Goal: Communication & Community: Ask a question

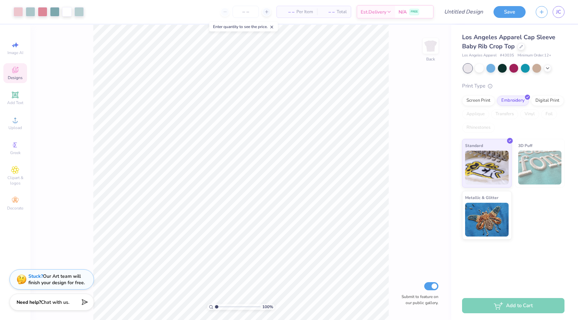
click at [19, 67] on icon at bounding box center [15, 70] width 8 height 8
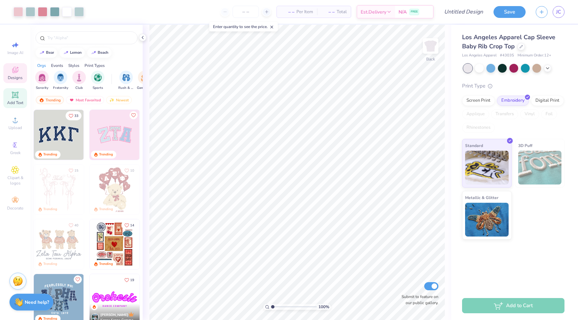
click at [16, 104] on span "Add Text" at bounding box center [15, 102] width 16 height 5
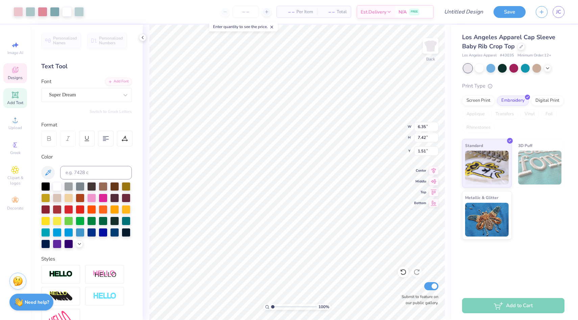
type input "1.53"
click at [332, 153] on li "Cut" at bounding box center [344, 154] width 53 height 14
click at [21, 75] on span "Designs" at bounding box center [15, 77] width 15 height 5
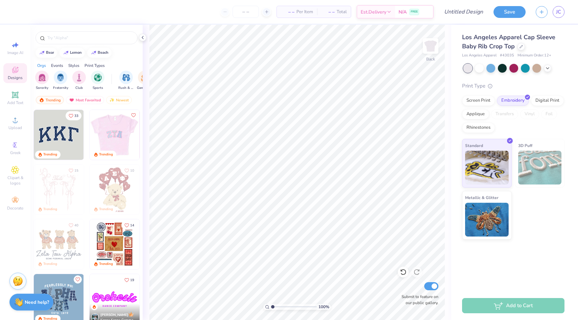
click at [119, 137] on img at bounding box center [114, 135] width 50 height 50
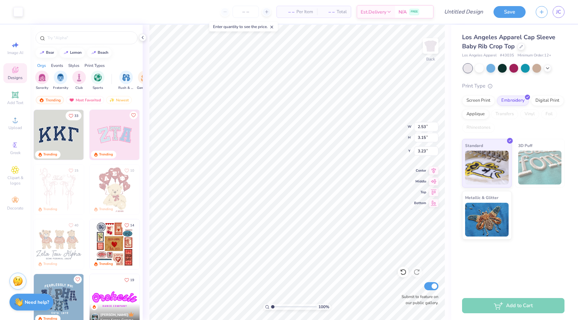
type input "7.53"
click at [401, 275] on icon at bounding box center [403, 272] width 7 height 7
type input "3.00"
click at [401, 275] on icon at bounding box center [403, 272] width 7 height 7
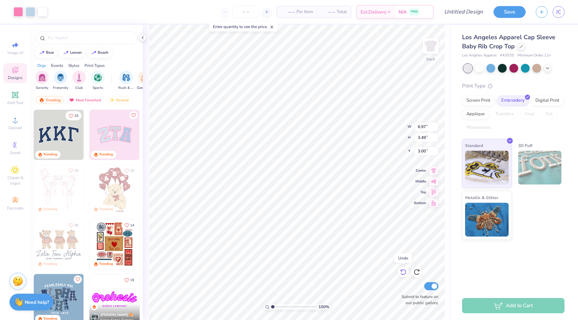
type input "3.49"
click at [401, 275] on icon at bounding box center [403, 272] width 7 height 7
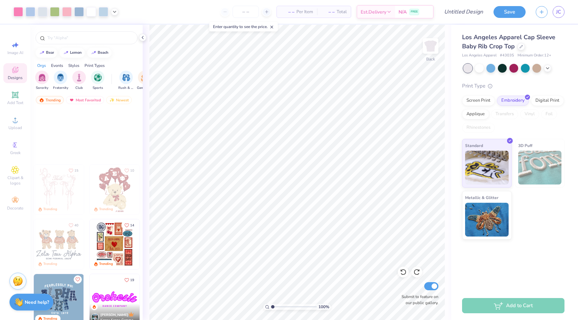
scroll to position [326, 0]
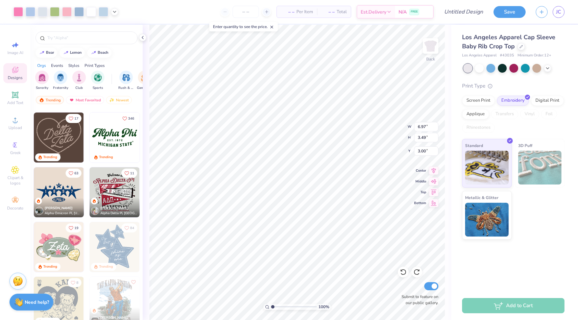
type input "2.42"
click at [425, 48] on img at bounding box center [430, 45] width 27 height 27
click at [428, 51] on img at bounding box center [430, 45] width 27 height 27
type input "2.60"
click at [16, 202] on icon at bounding box center [15, 200] width 6 height 5
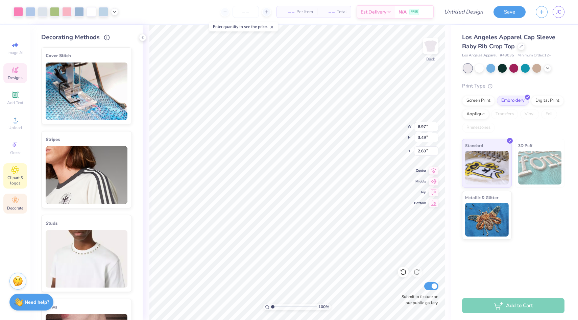
click at [15, 183] on span "Clipart & logos" at bounding box center [15, 180] width 24 height 11
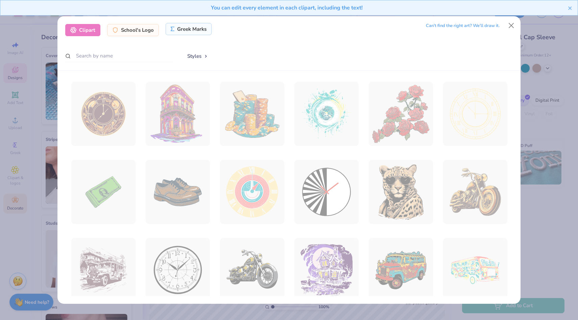
click at [196, 33] on div "Greek Marks" at bounding box center [189, 29] width 46 height 12
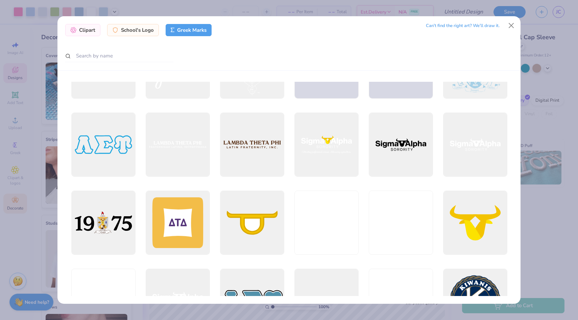
scroll to position [1515, 0]
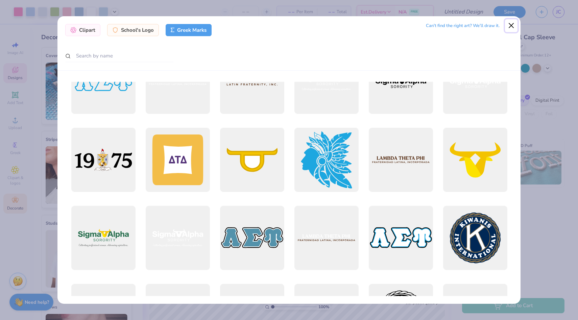
click at [510, 28] on button "Close" at bounding box center [511, 25] width 13 height 13
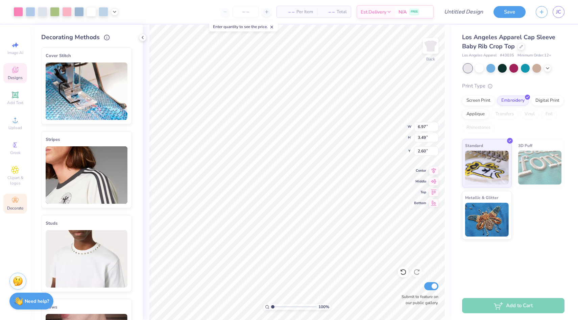
click at [43, 297] on div "Need help? Chat with us." at bounding box center [31, 301] width 44 height 17
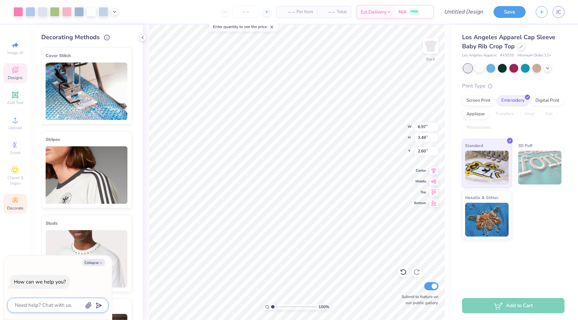
click at [50, 306] on textarea at bounding box center [48, 305] width 69 height 9
type textarea "h"
type textarea "x"
type textarea "ho"
type textarea "x"
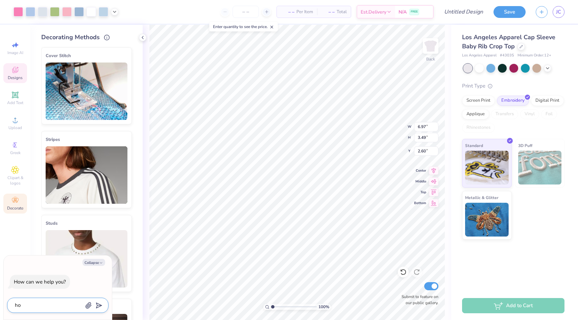
type textarea "how"
type textarea "x"
type textarea "how"
type textarea "x"
type textarea "how c"
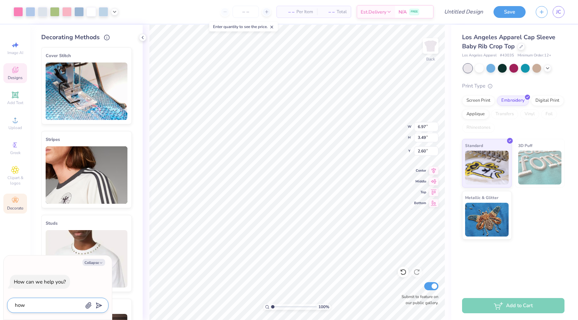
type textarea "x"
type textarea "how ca"
type textarea "x"
type textarea "how can"
type textarea "x"
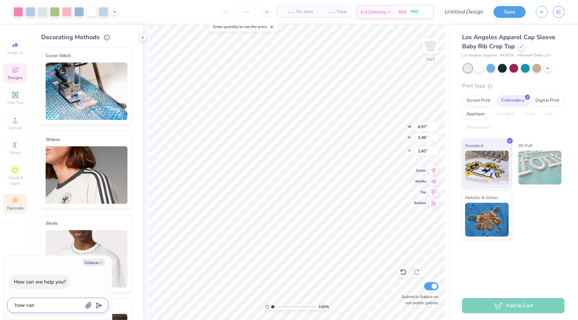
type textarea "how can"
type textarea "x"
type textarea "how can i"
type textarea "x"
type textarea "how can i"
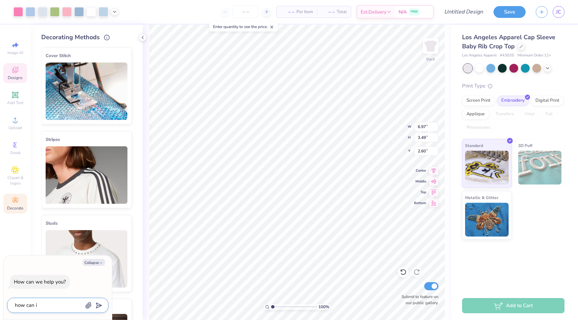
type textarea "x"
type textarea "how can i c"
type textarea "x"
type textarea "how can i ch"
type textarea "x"
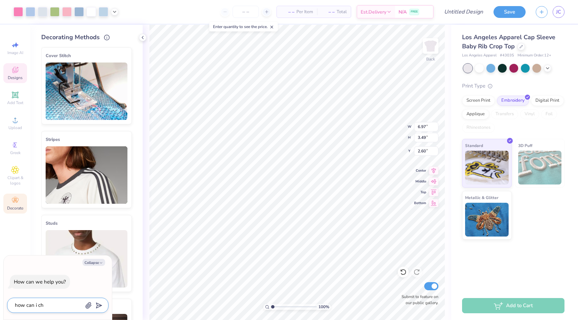
type textarea "how can i cha"
type textarea "x"
type textarea "how can i chan"
type textarea "x"
type textarea "how can i [PERSON_NAME]"
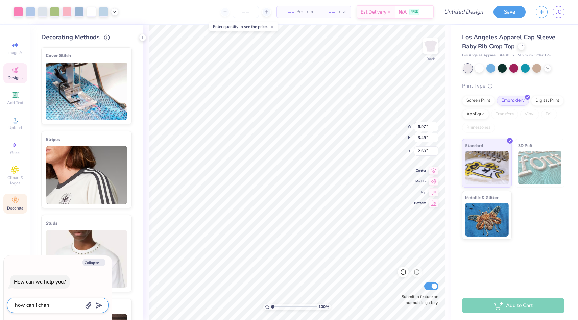
type textarea "x"
type textarea "how can i change"
type textarea "x"
type textarea "how can i change"
type textarea "x"
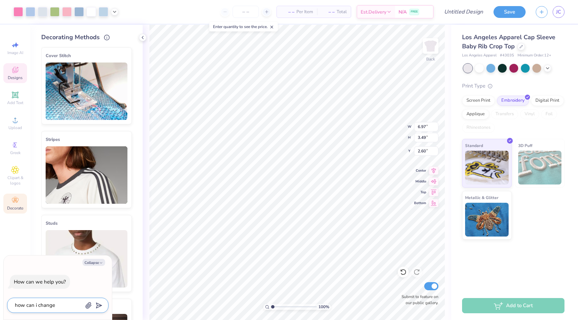
type textarea "how can i change w"
type textarea "x"
type textarea "how can i change wh"
type textarea "x"
type textarea "how can i change wha"
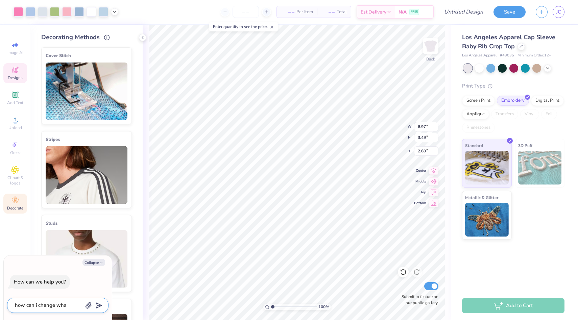
type textarea "x"
type textarea "how can i change what"
type textarea "x"
type textarea "how can i change what"
type textarea "x"
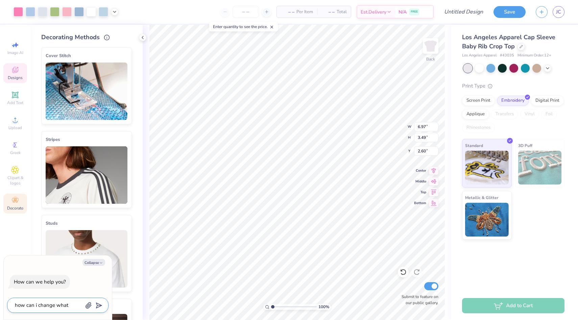
type textarea "how can i change what d"
type textarea "x"
type textarea "how can i change what de"
type textarea "x"
type textarea "how can i change what des"
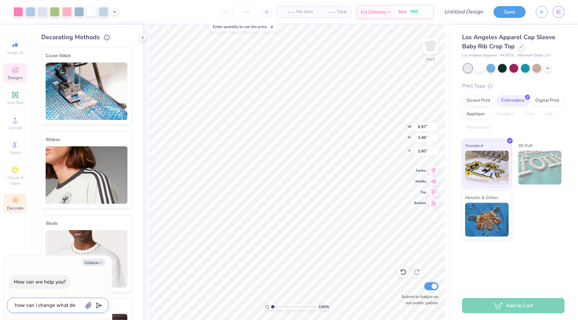
type textarea "x"
type textarea "how can i change what desi"
type textarea "x"
type textarea "how can i change what desig"
type textarea "x"
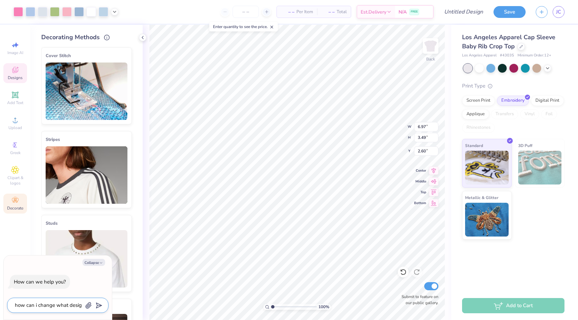
type textarea "how can i change what design"
type textarea "x"
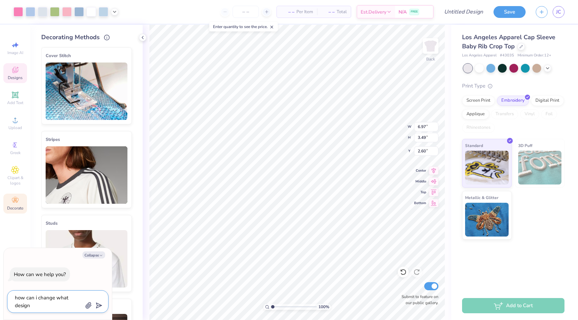
type textarea "how can i change what design"
type textarea "x"
type textarea "how can i change what design s"
type textarea "x"
type textarea "how can i change what design sY"
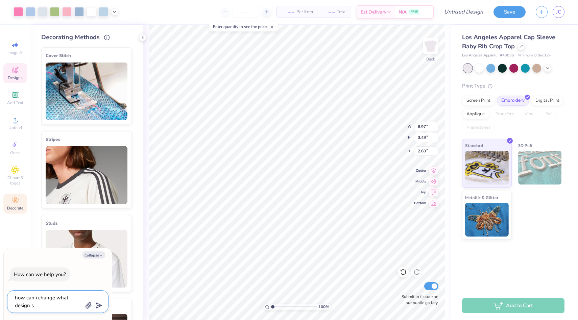
type textarea "x"
type textarea "how can i change what design s"
type textarea "x"
type textarea "how can i change what design sA"
type textarea "x"
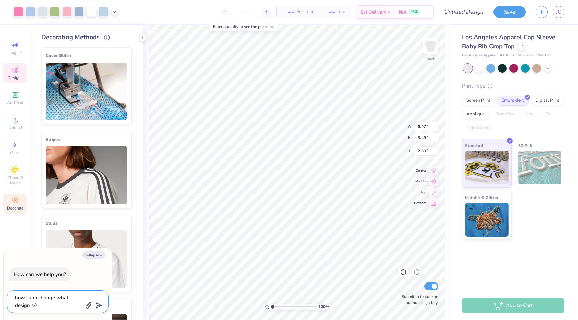
type textarea "how can i change what design sAS"
type textarea "x"
type textarea "how can i change what design sA"
type textarea "x"
type textarea "how can i change what design s"
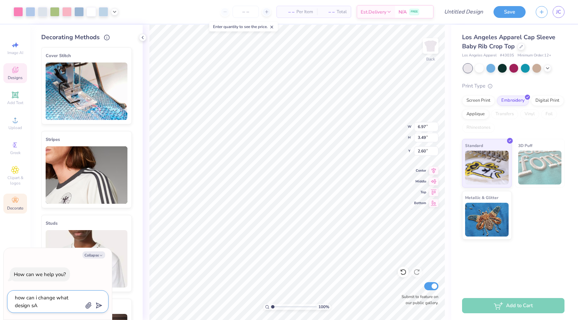
type textarea "x"
type textarea "how can i change what design"
type textarea "x"
type textarea "how can i change what design s"
type textarea "x"
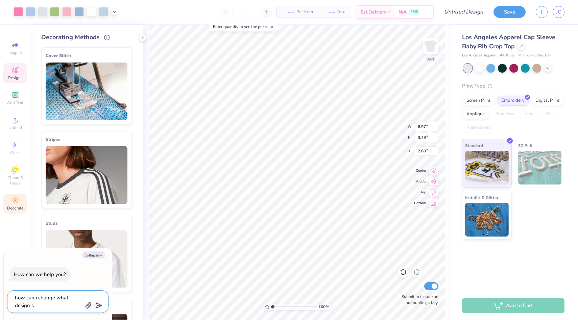
type textarea "how can i change what design sa"
type textarea "x"
type textarea "how can i change what design say"
type textarea "x"
type textarea "how can i change what design says"
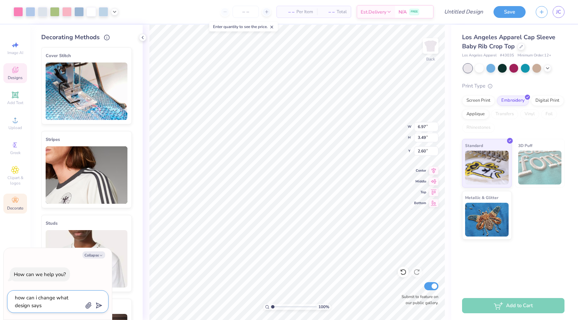
type textarea "x"
type textarea "how can i change what design says"
type textarea "x"
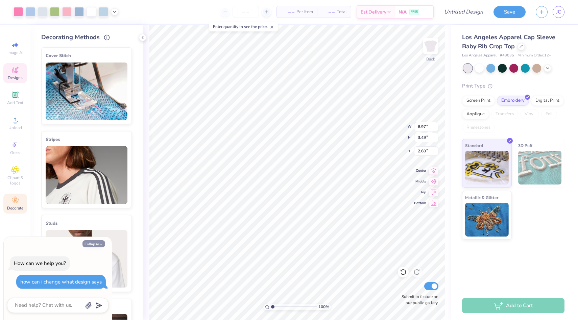
click at [99, 241] on button "Collapse" at bounding box center [93, 243] width 23 height 7
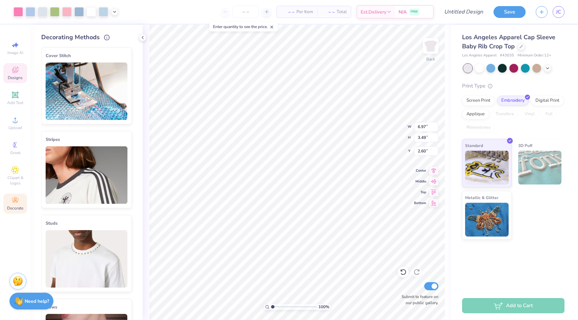
click at [32, 300] on strong "Need help?" at bounding box center [37, 301] width 24 height 6
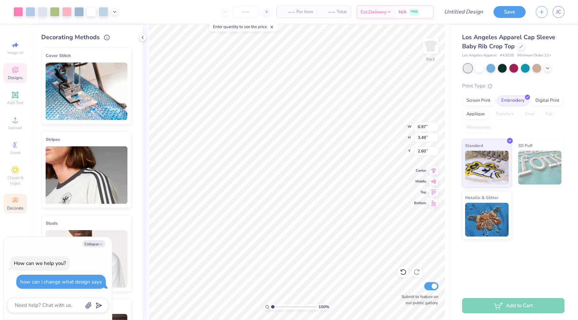
click at [60, 288] on div "how can i change what design says" at bounding box center [61, 282] width 90 height 15
click at [59, 284] on div "how can i change what design says" at bounding box center [60, 281] width 81 height 7
type textarea "x"
type input "2.61"
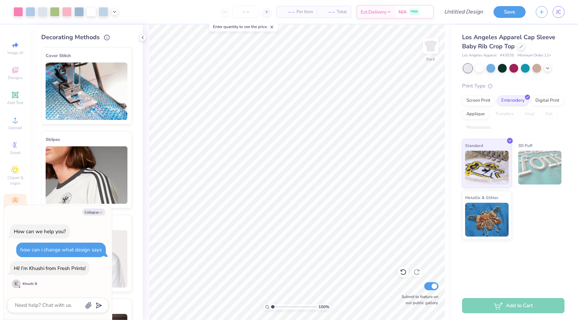
click at [82, 299] on div at bounding box center [57, 305] width 101 height 15
click at [81, 269] on div "Hi! I'm Khushi from Fresh Prints!" at bounding box center [50, 268] width 72 height 7
click at [19, 107] on div "Add Text" at bounding box center [15, 98] width 24 height 20
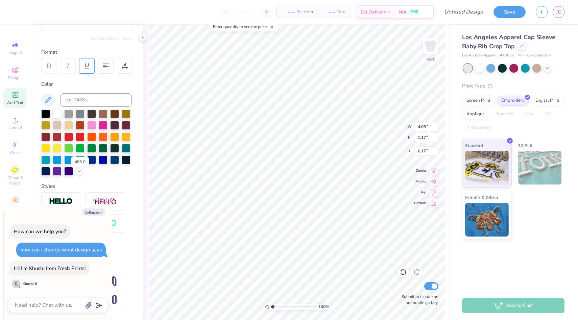
scroll to position [0, 0]
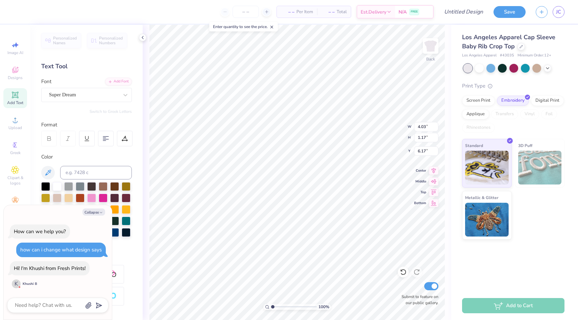
click at [76, 39] on span "Personalized Names" at bounding box center [65, 40] width 24 height 9
click at [74, 39] on span "Personalized Names" at bounding box center [65, 40] width 24 height 9
click at [98, 38] on div "Personalized Numbers" at bounding box center [107, 41] width 40 height 16
click at [145, 37] on icon at bounding box center [142, 37] width 5 height 5
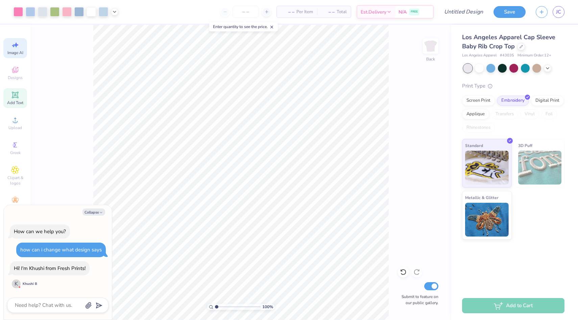
click at [18, 57] on div "Image AI" at bounding box center [15, 48] width 24 height 20
type textarea "x"
select select "4"
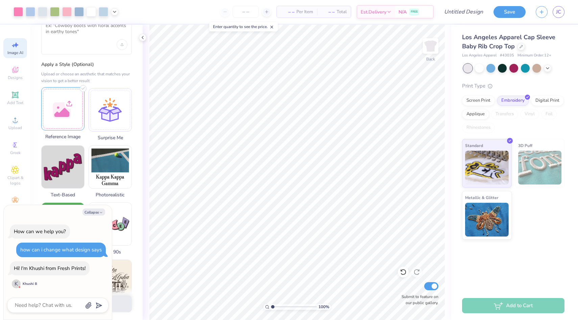
scroll to position [39, 0]
click at [68, 122] on div at bounding box center [62, 107] width 43 height 43
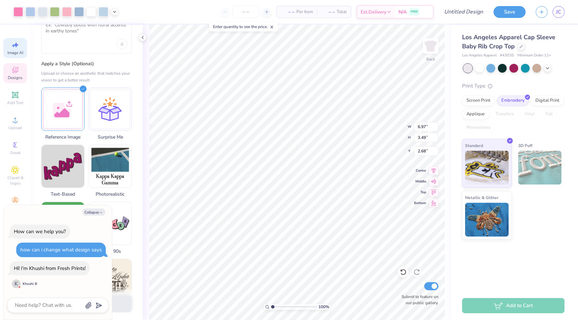
scroll to position [0, 0]
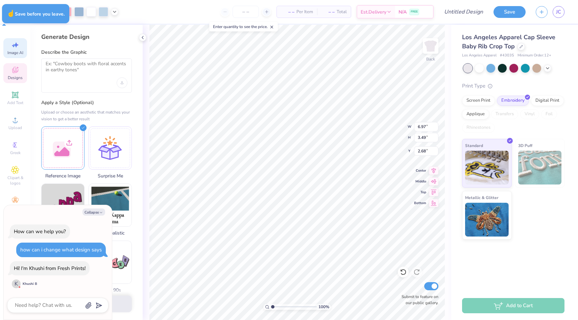
type textarea "x"
